Goal: Find specific page/section: Find specific page/section

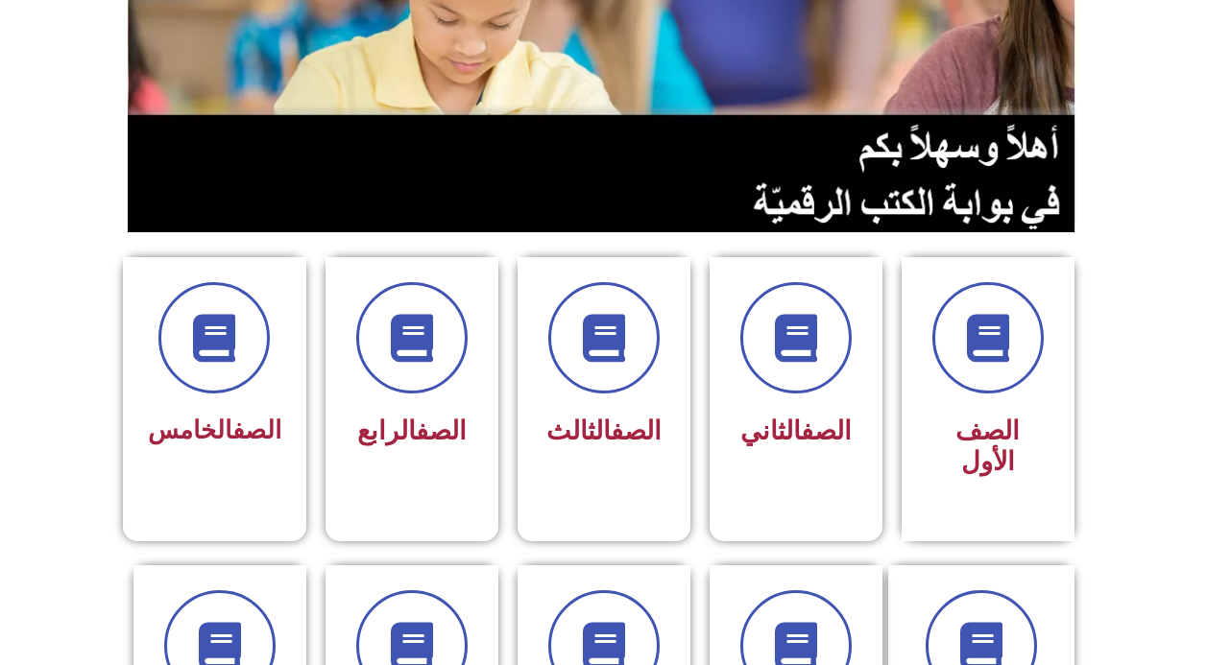
scroll to position [288, 0]
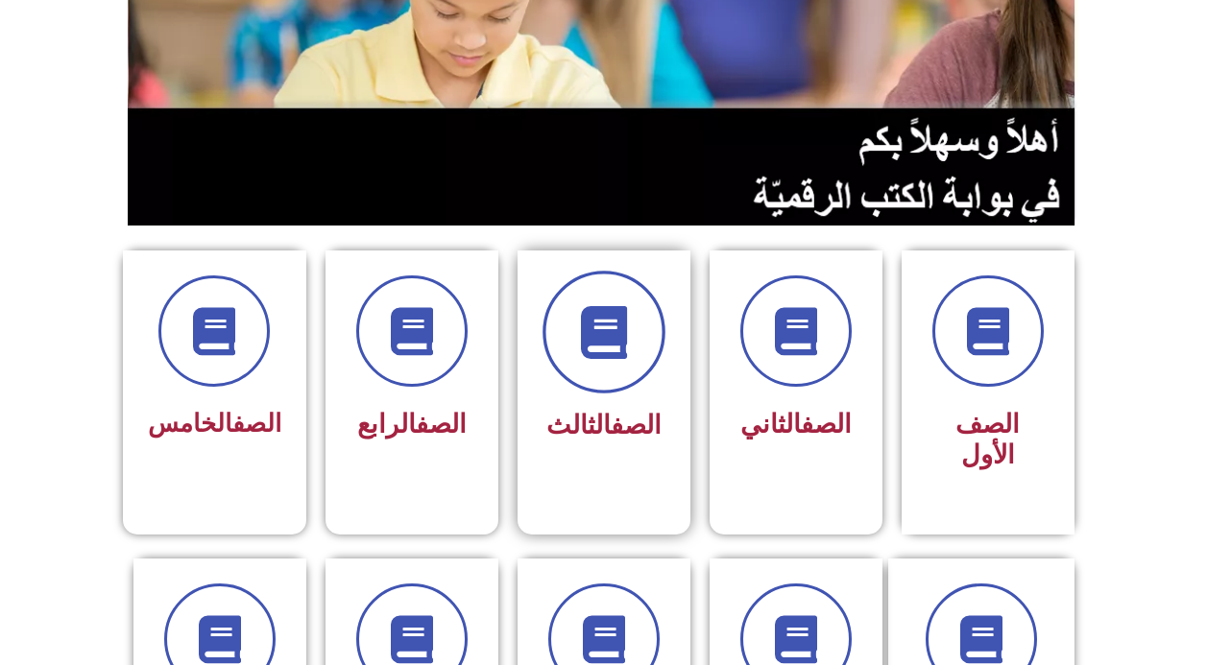
click at [560, 347] on span at bounding box center [603, 332] width 123 height 123
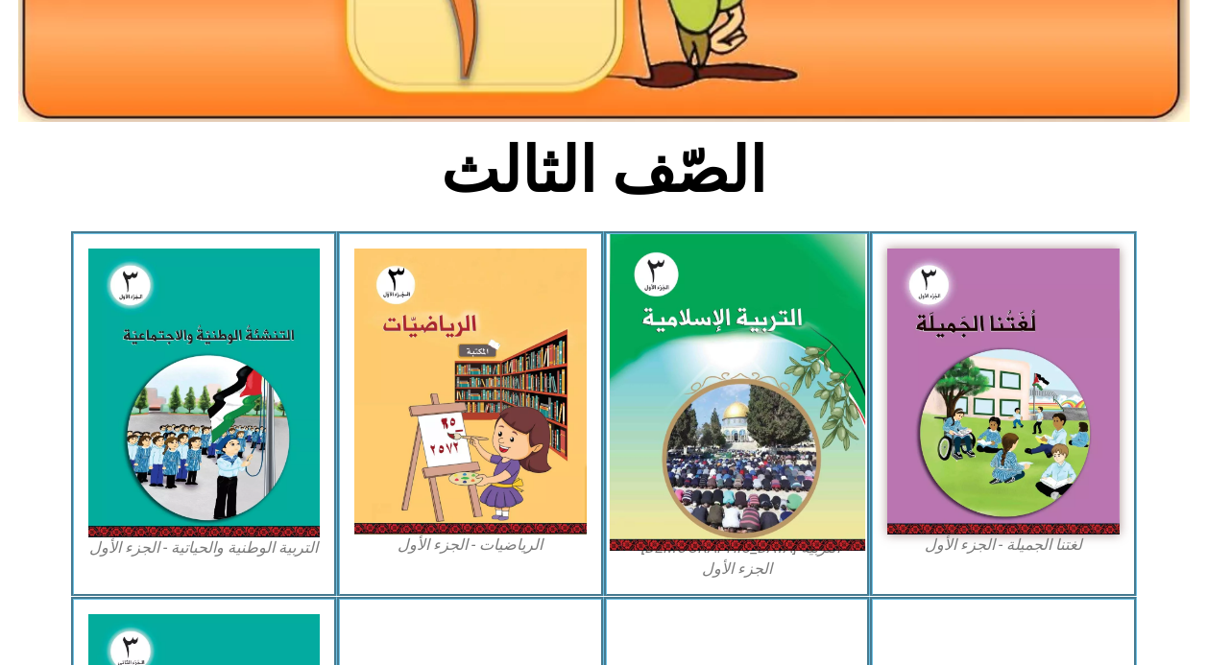
scroll to position [384, 0]
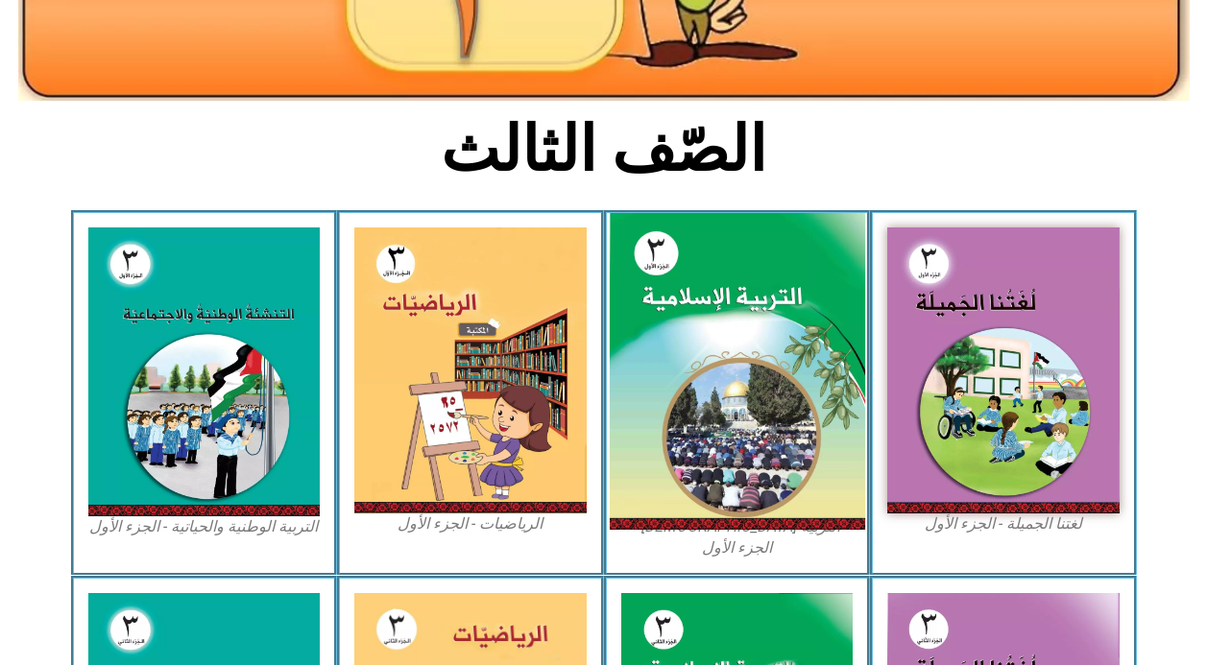
click at [791, 362] on img at bounding box center [736, 372] width 255 height 318
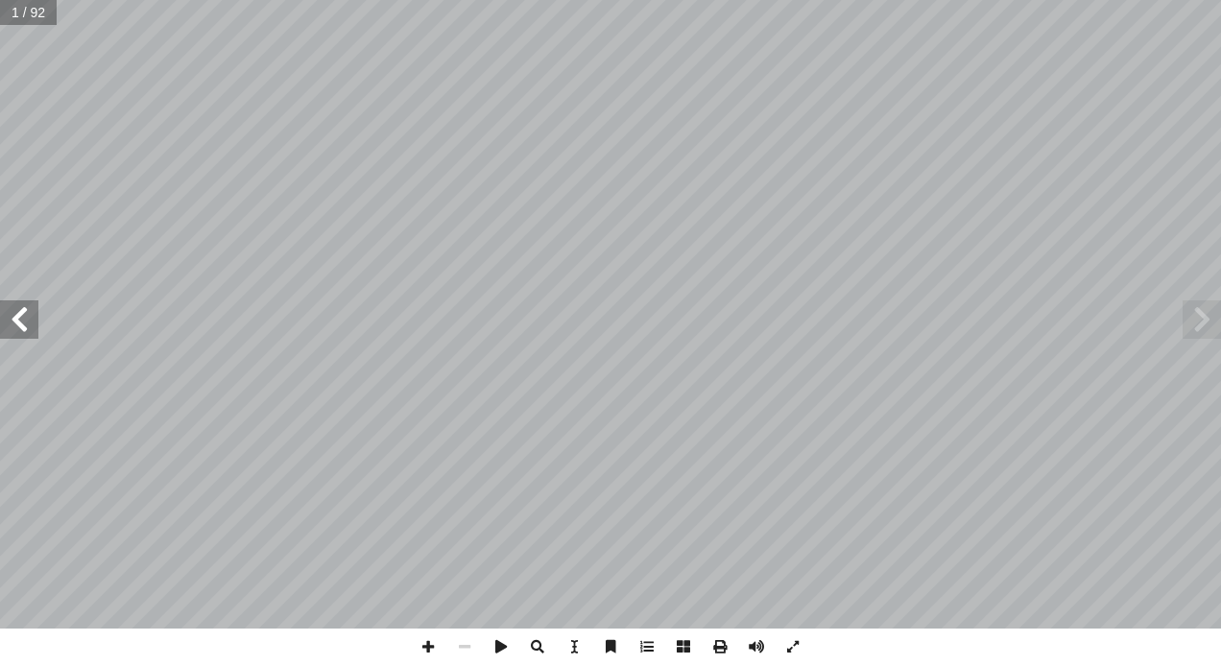
click at [18, 335] on span at bounding box center [19, 320] width 38 height 38
click at [24, 325] on span at bounding box center [19, 320] width 38 height 38
click at [421, 643] on span at bounding box center [428, 647] width 36 height 36
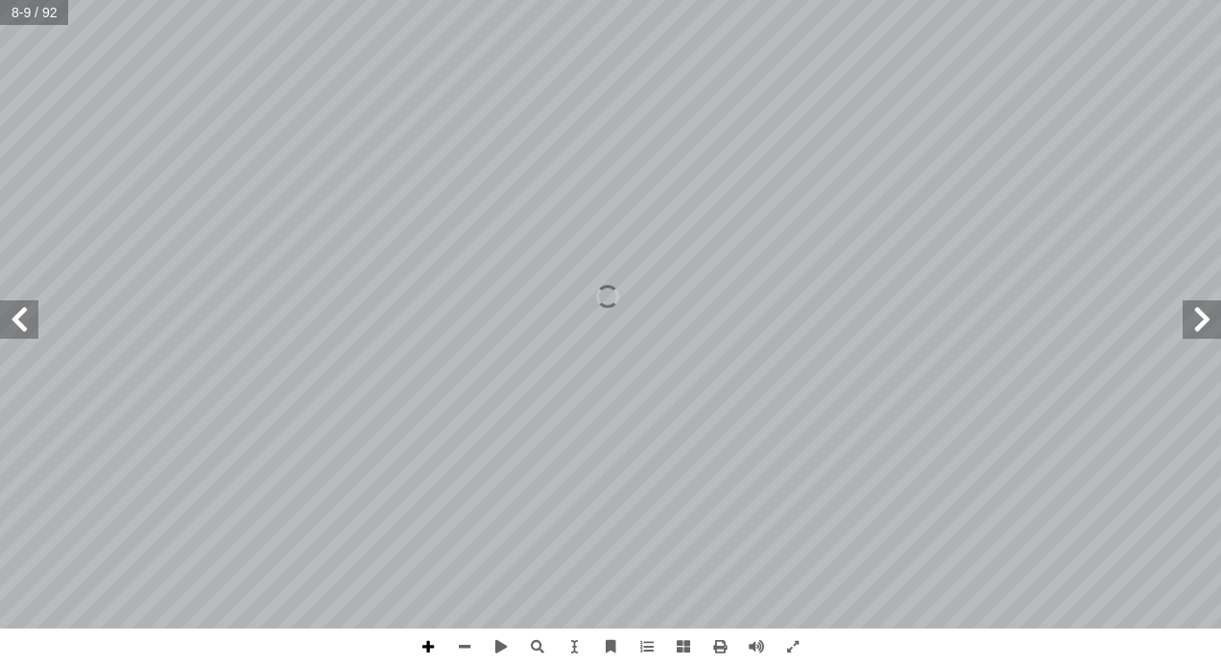
click at [421, 643] on span at bounding box center [428, 647] width 36 height 36
click at [471, 645] on span at bounding box center [464, 647] width 36 height 36
